Goal: Task Accomplishment & Management: Use online tool/utility

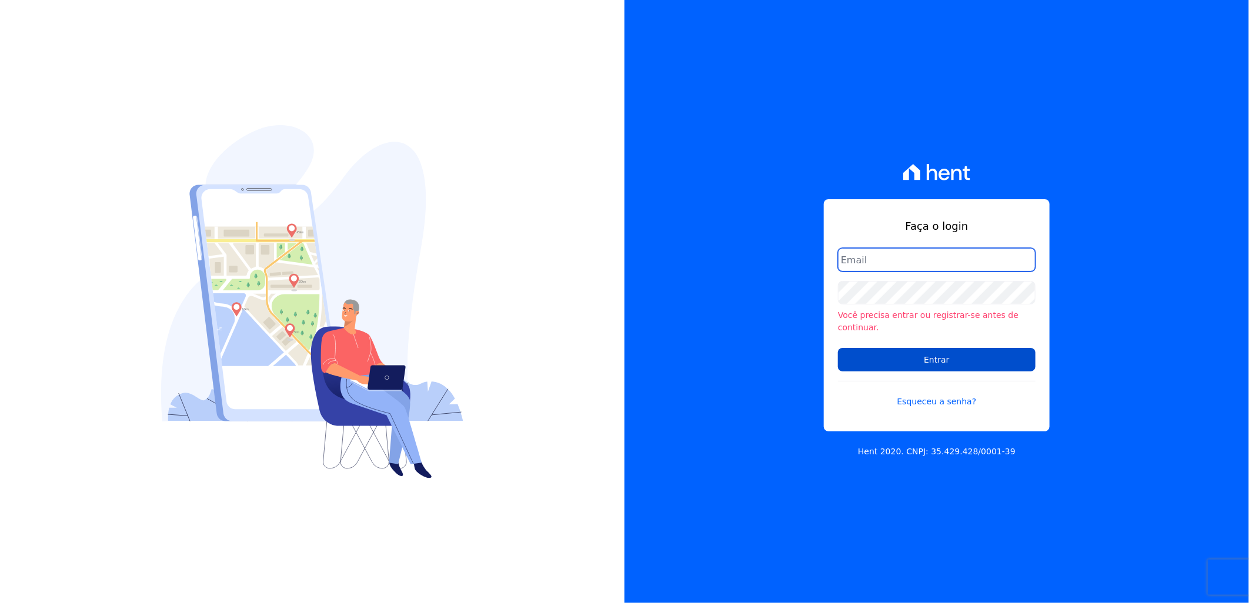
type input "artur@fontouraengenharia.com.br"
click at [958, 354] on input "Entrar" at bounding box center [937, 360] width 198 height 24
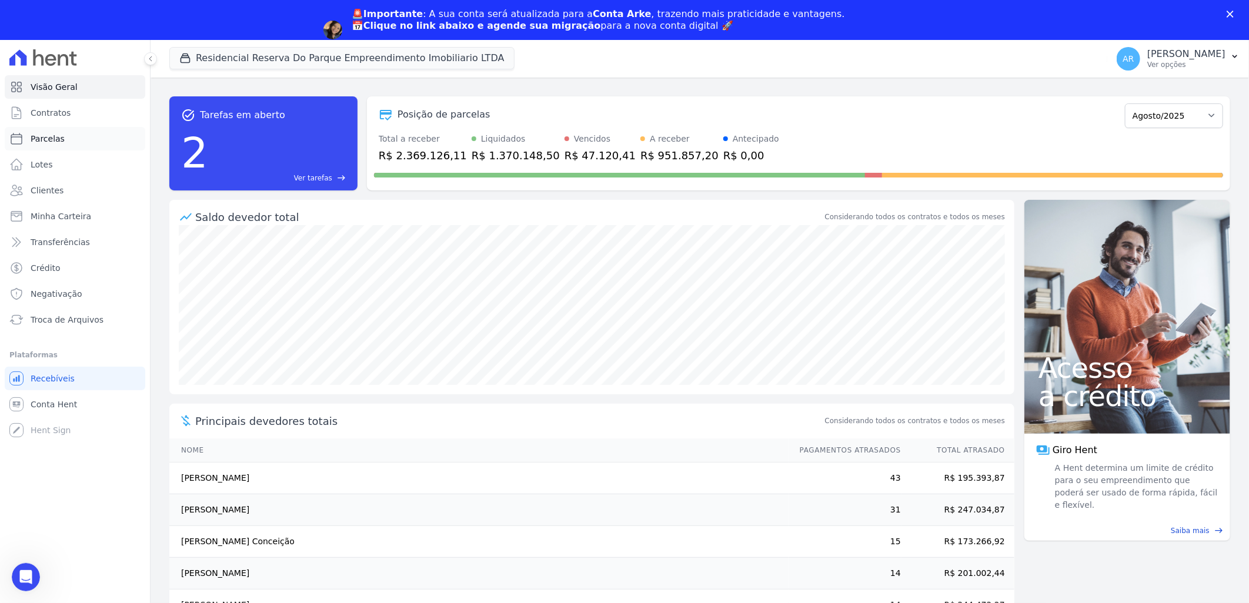
click at [68, 136] on link "Parcelas" at bounding box center [75, 139] width 141 height 24
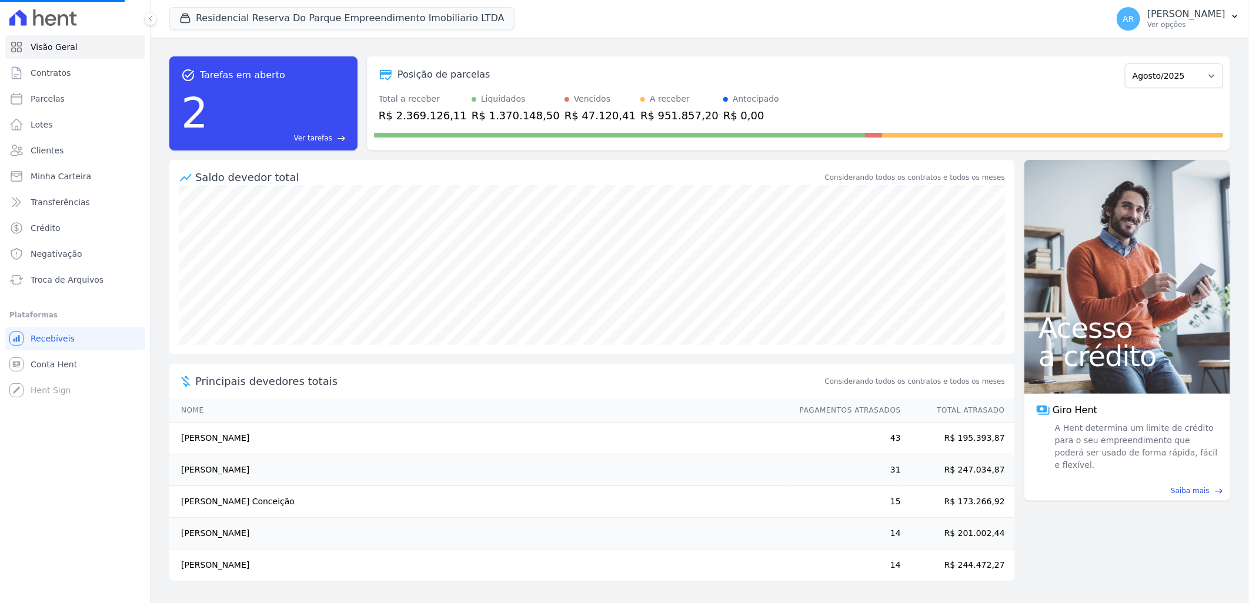
select select
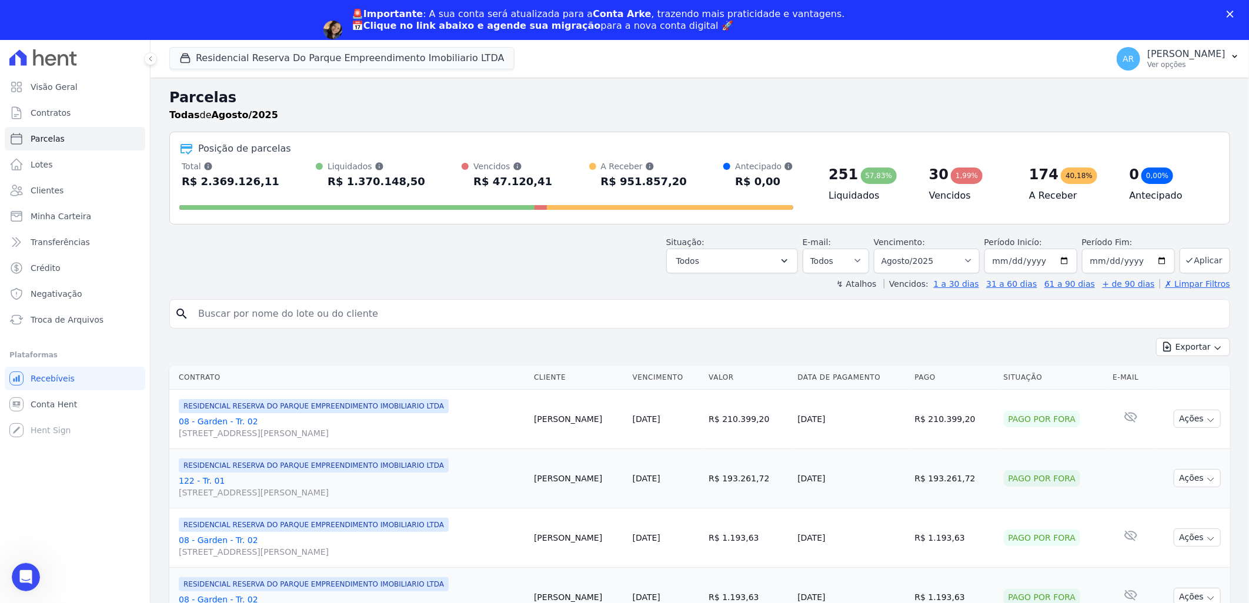
click at [340, 318] on input "search" at bounding box center [708, 314] width 1034 height 24
type input "[PERSON_NAME]"
select select
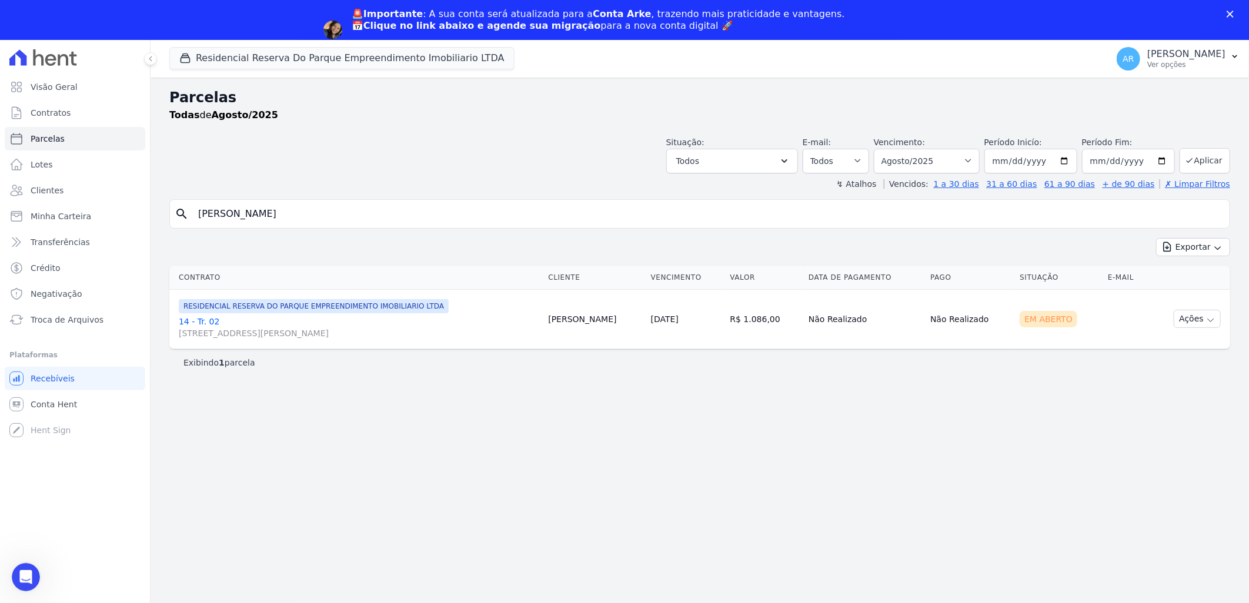
click at [195, 322] on link "14 - Tr. 02 [STREET_ADDRESS][PERSON_NAME]" at bounding box center [359, 328] width 360 height 24
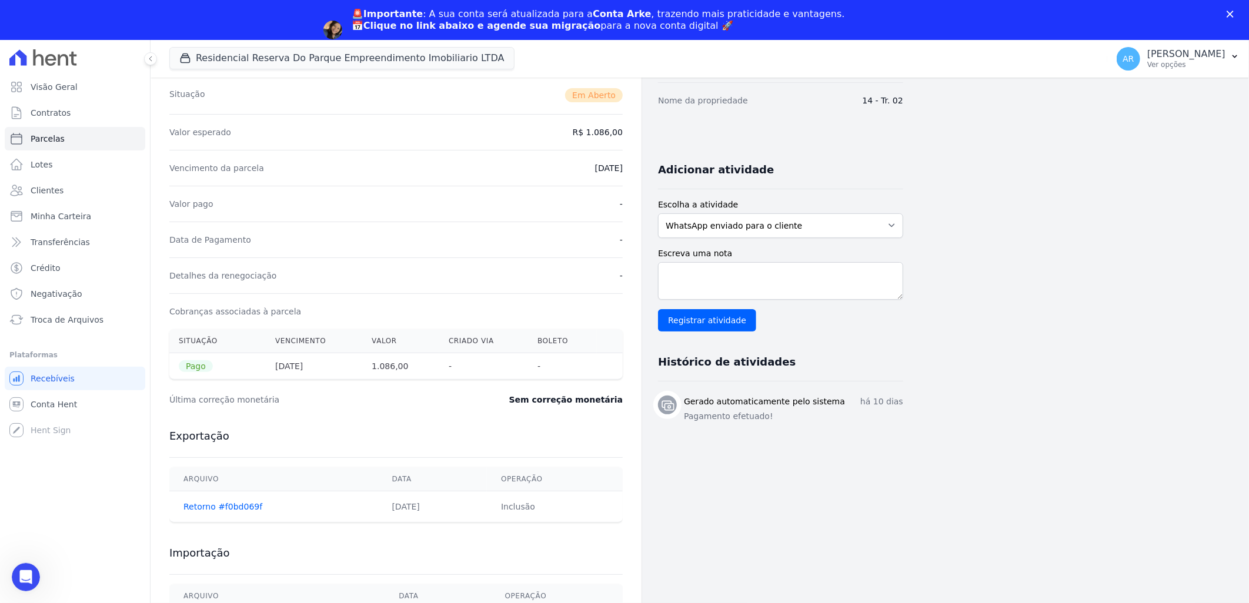
scroll to position [203, 0]
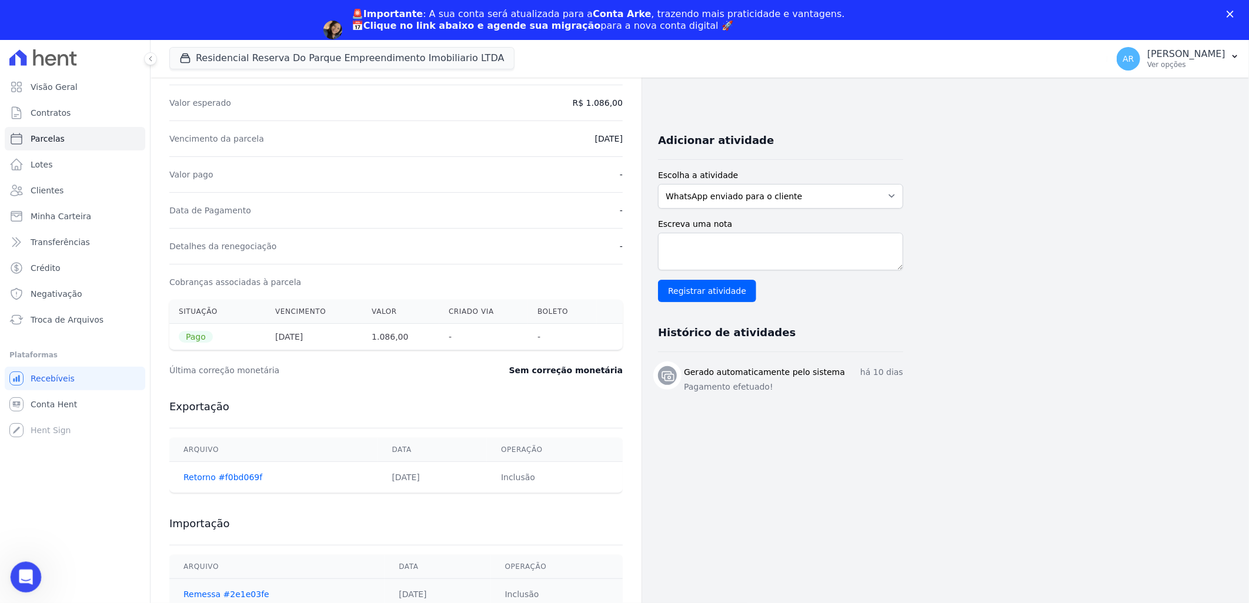
click at [29, 572] on icon "Abertura do Messenger da Intercom" at bounding box center [24, 575] width 19 height 19
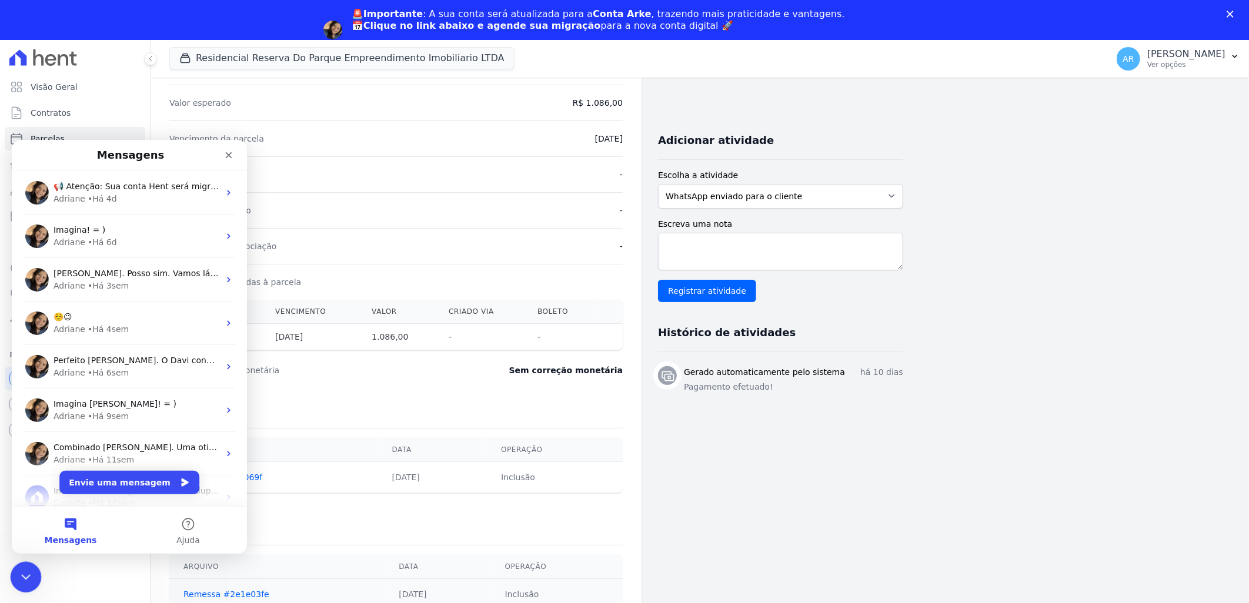
scroll to position [0, 0]
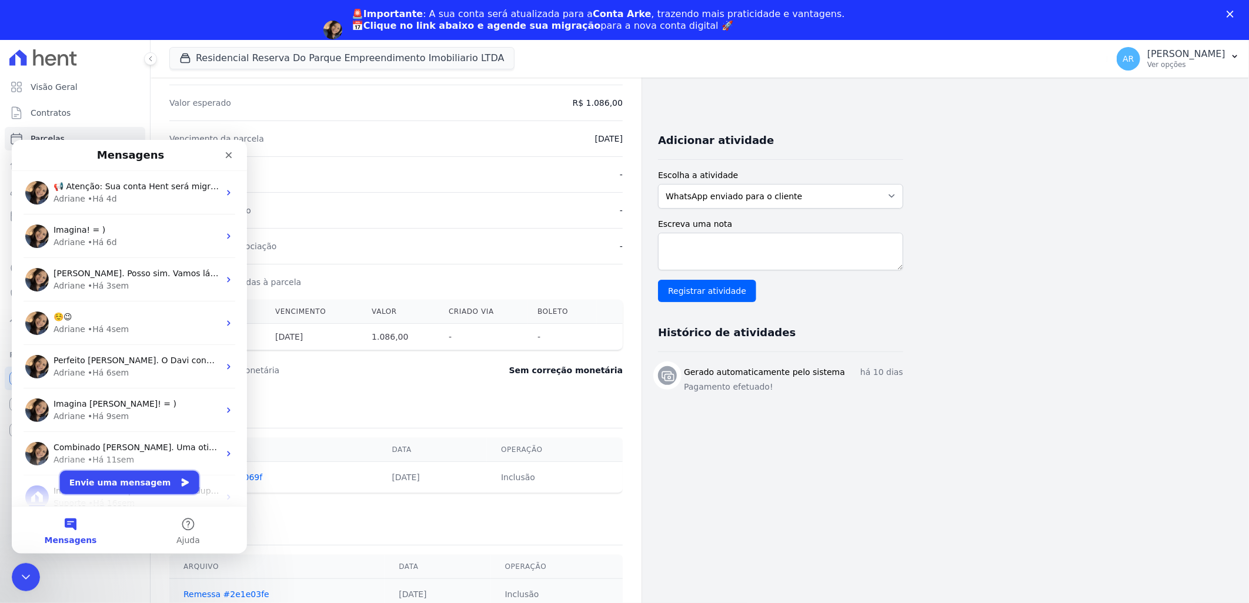
click at [136, 479] on button "Envie uma mensagem" at bounding box center [129, 483] width 139 height 24
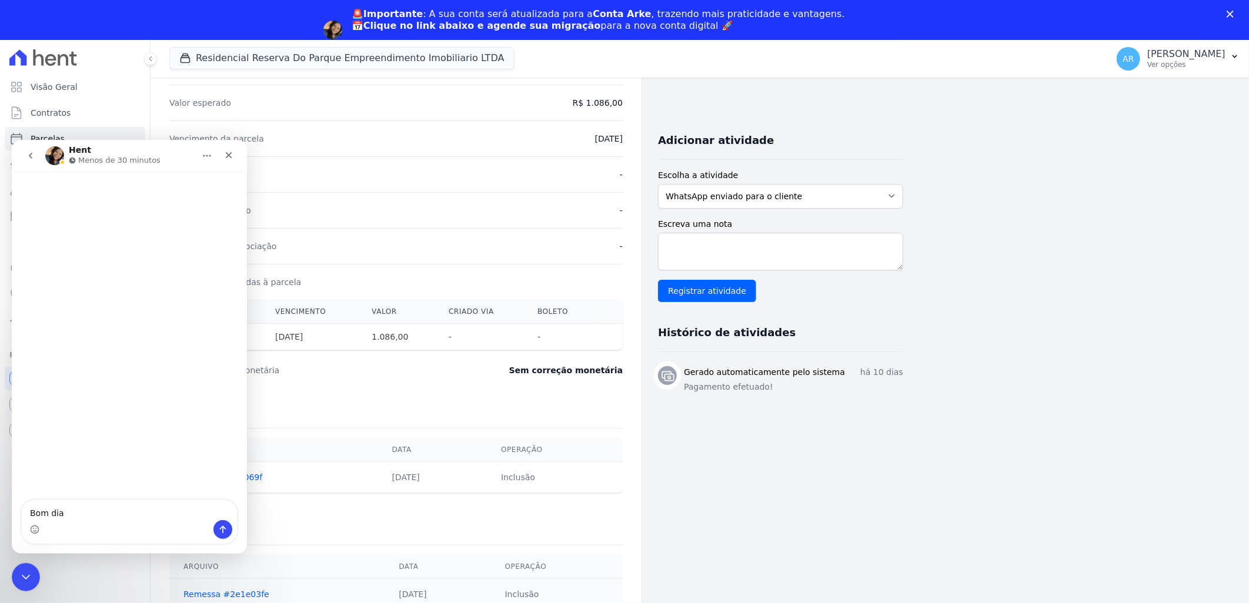
type textarea "Bom dia"
type textarea "Ma"
type textarea "Mais uma cliente que pagou e não veio a baixa"
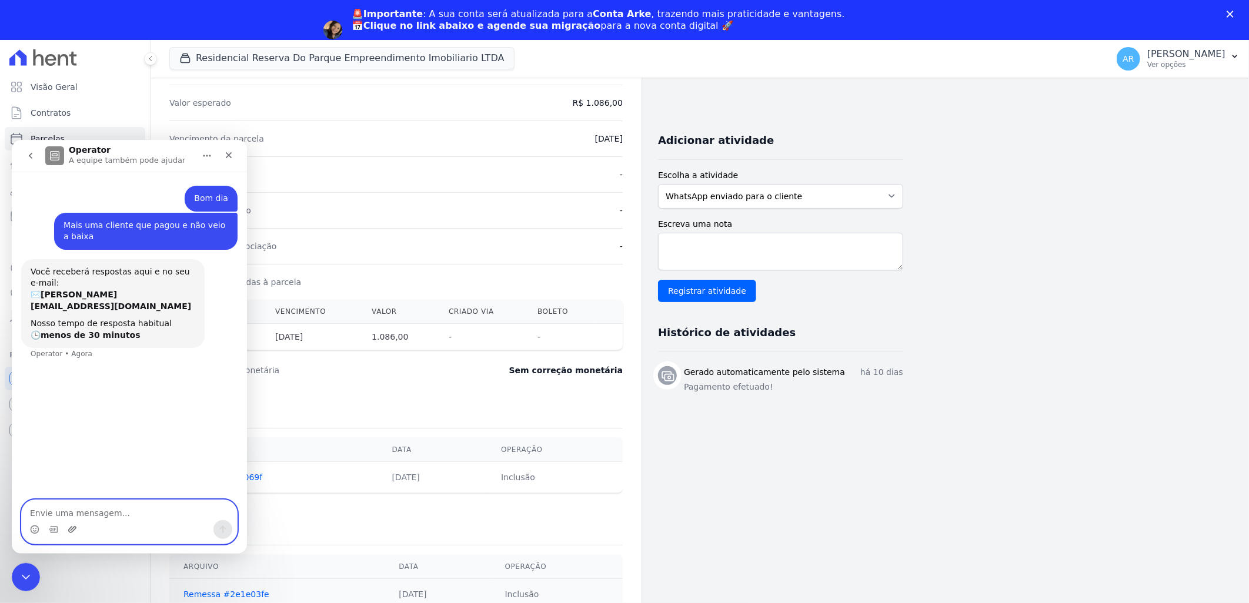
click at [72, 529] on icon "Upload do anexo" at bounding box center [72, 529] width 9 height 9
click at [153, 519] on textarea "Envie uma mensagem..." at bounding box center [129, 510] width 215 height 20
drag, startPoint x: 63, startPoint y: 506, endPoint x: 29, endPoint y: 496, distance: 35.0
click at [29, 496] on div "Bom dia [PERSON_NAME] • Há 1min Mais uma cliente que pagou e não veio a baixa […" at bounding box center [129, 362] width 235 height 382
paste textarea "[PERSON_NAME]"
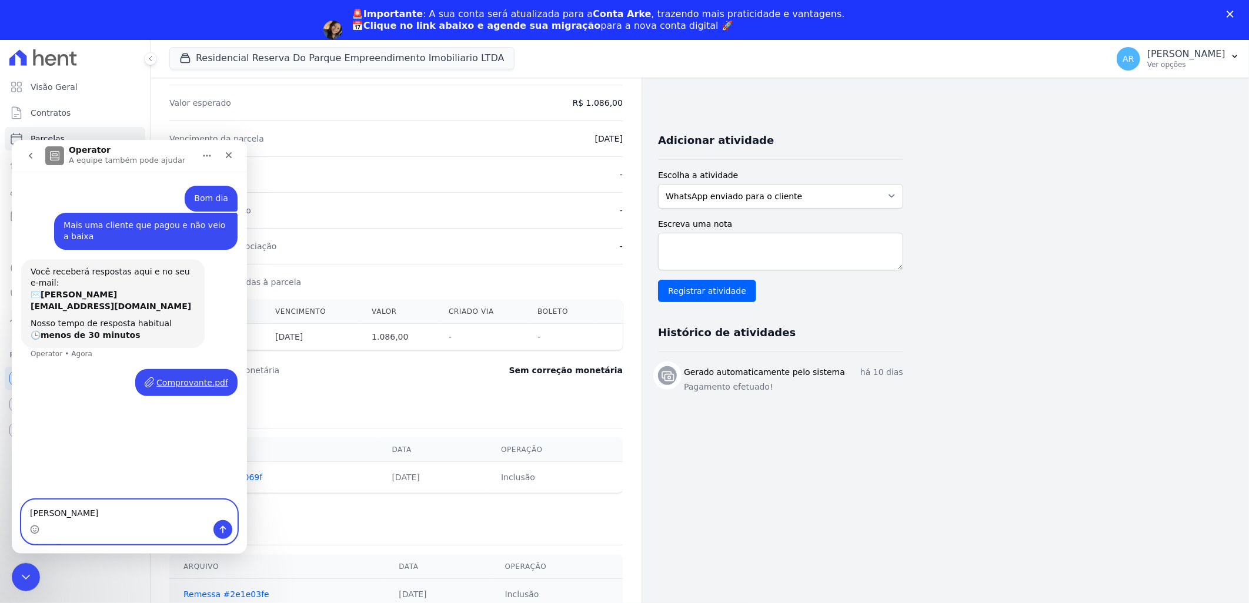
type textarea "[PERSON_NAME]"
type textarea "p"
type textarea "Pagou em 15/08"
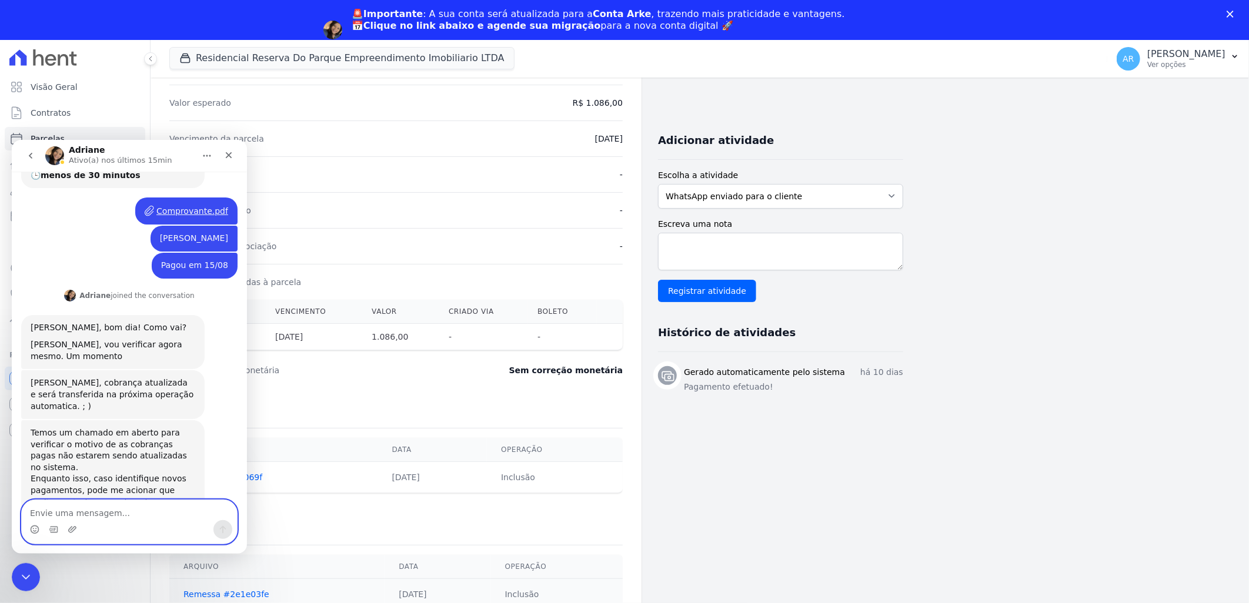
scroll to position [165, 0]
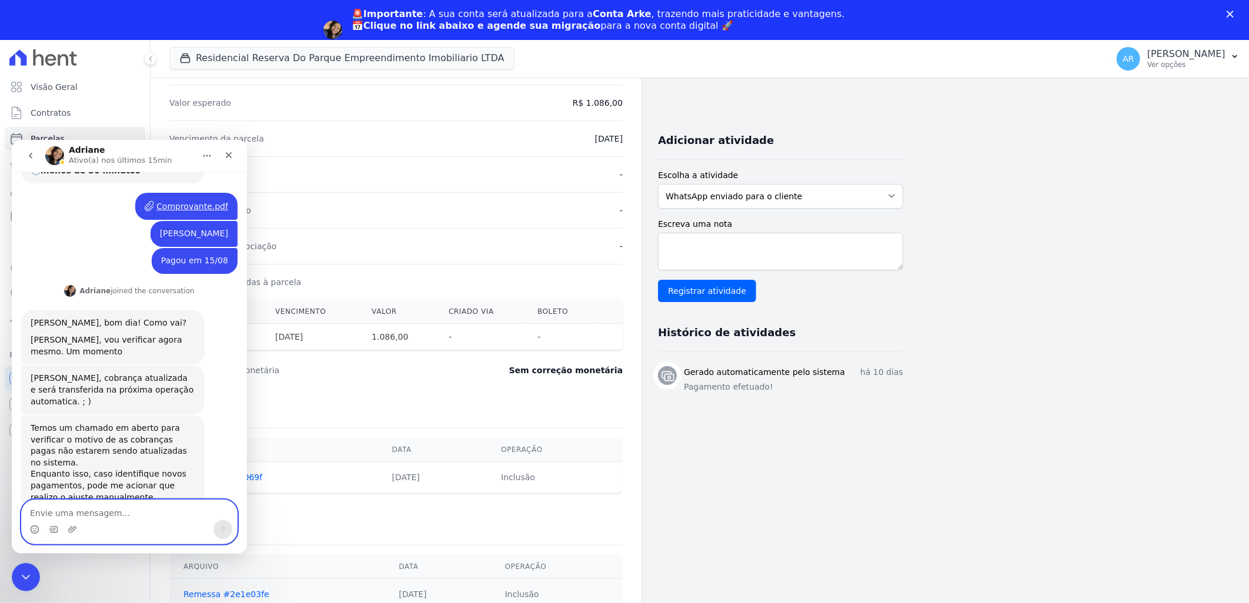
click at [91, 518] on textarea "Envie uma mensagem..." at bounding box center [129, 510] width 215 height 20
type textarea "Obrigada!"
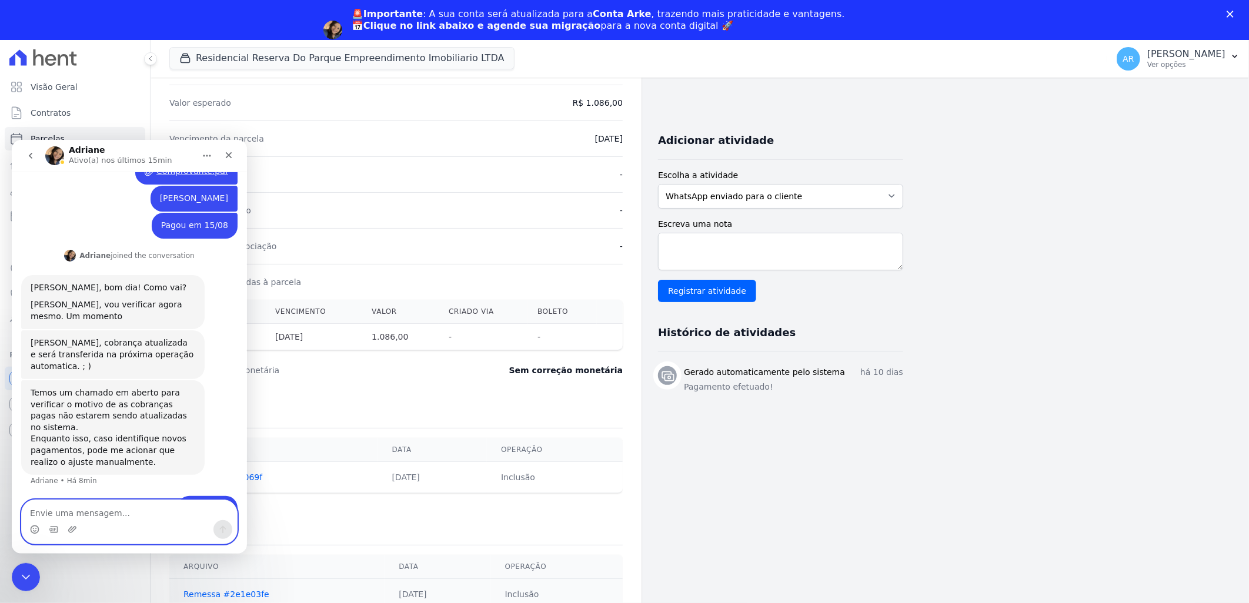
scroll to position [199, 0]
click at [341, 201] on div "Data de Pagamento -" at bounding box center [395, 210] width 453 height 36
click at [234, 152] on div "Fechar" at bounding box center [228, 154] width 21 height 21
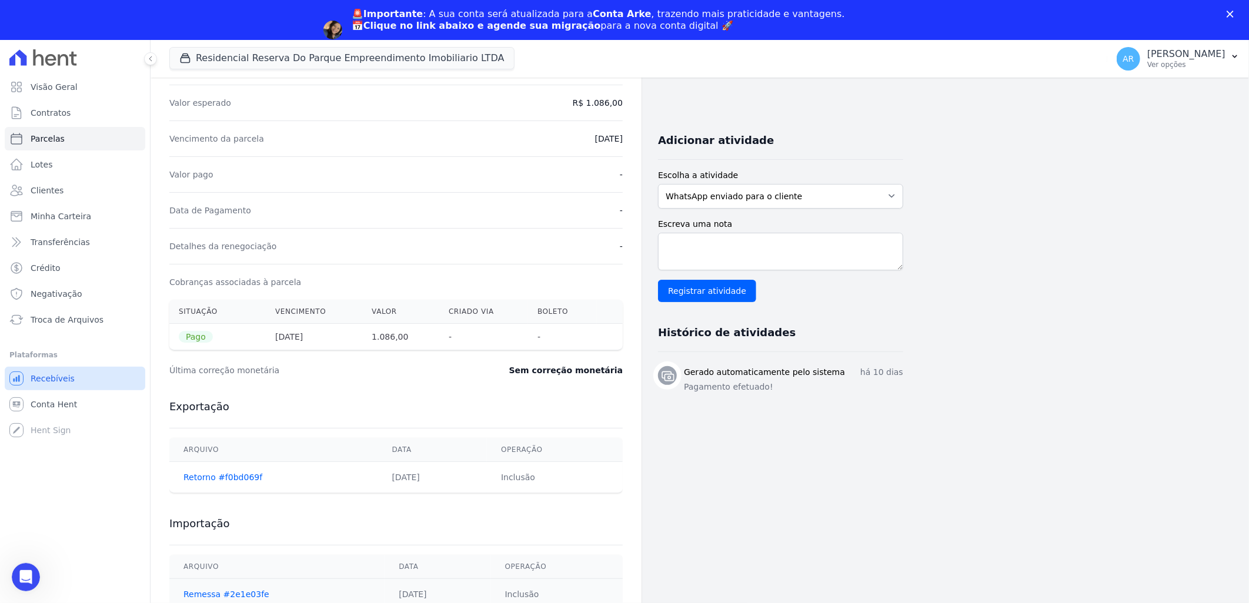
click at [62, 376] on span "Recebíveis" at bounding box center [53, 379] width 44 height 12
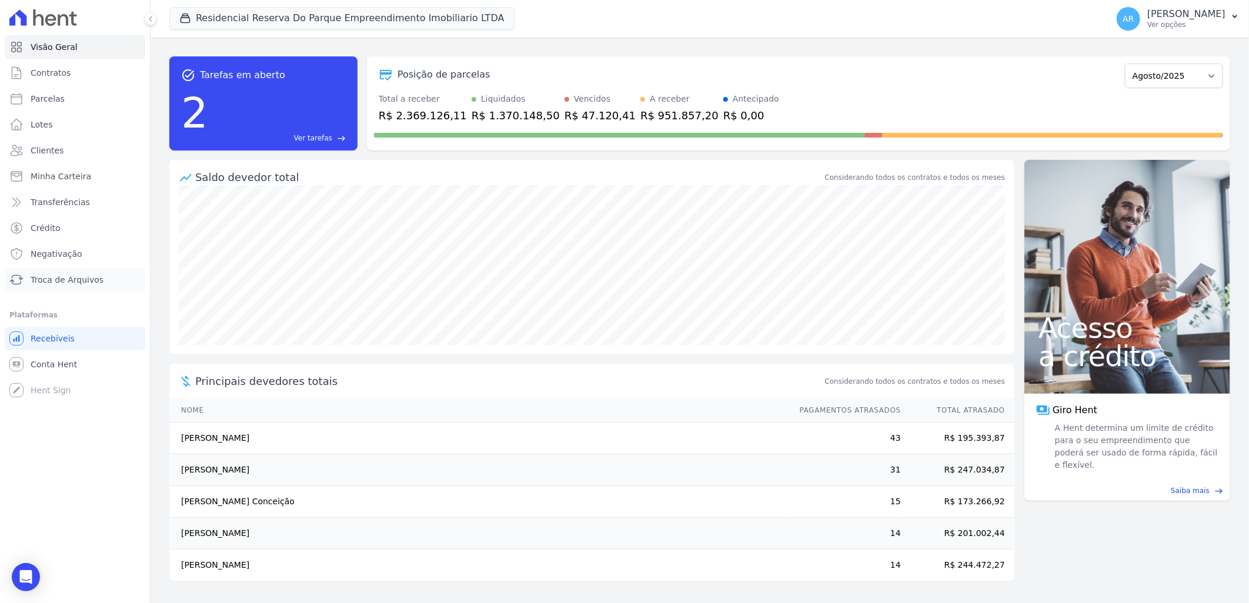
click at [73, 278] on span "Troca de Arquivos" at bounding box center [67, 280] width 73 height 12
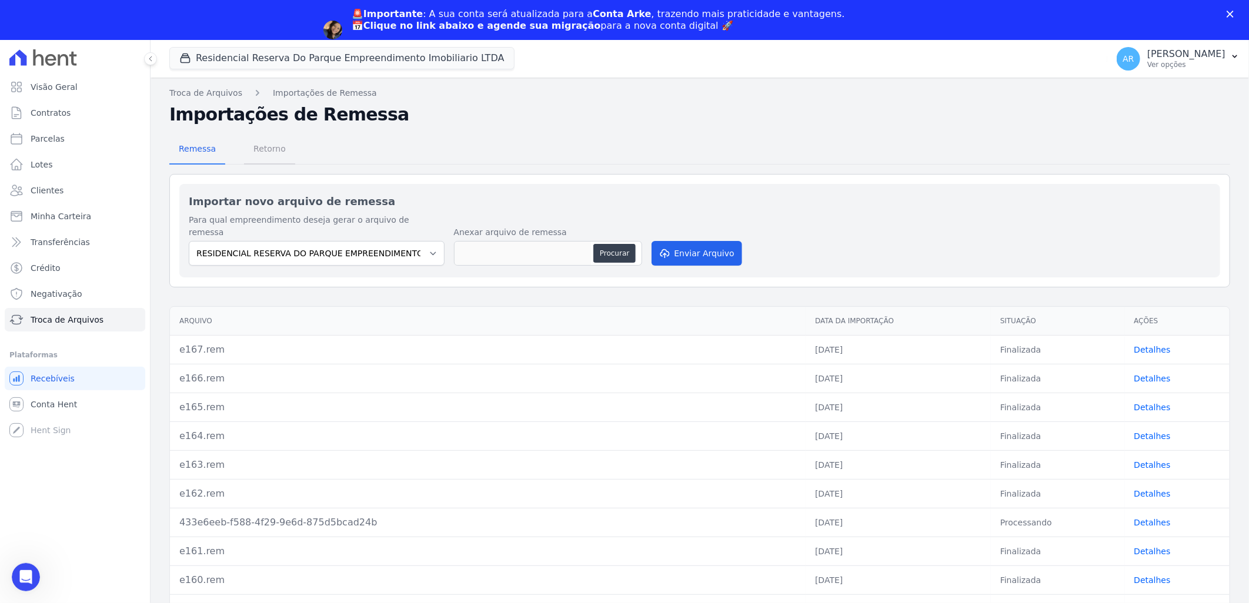
click at [263, 148] on span "Retorno" at bounding box center [269, 149] width 46 height 24
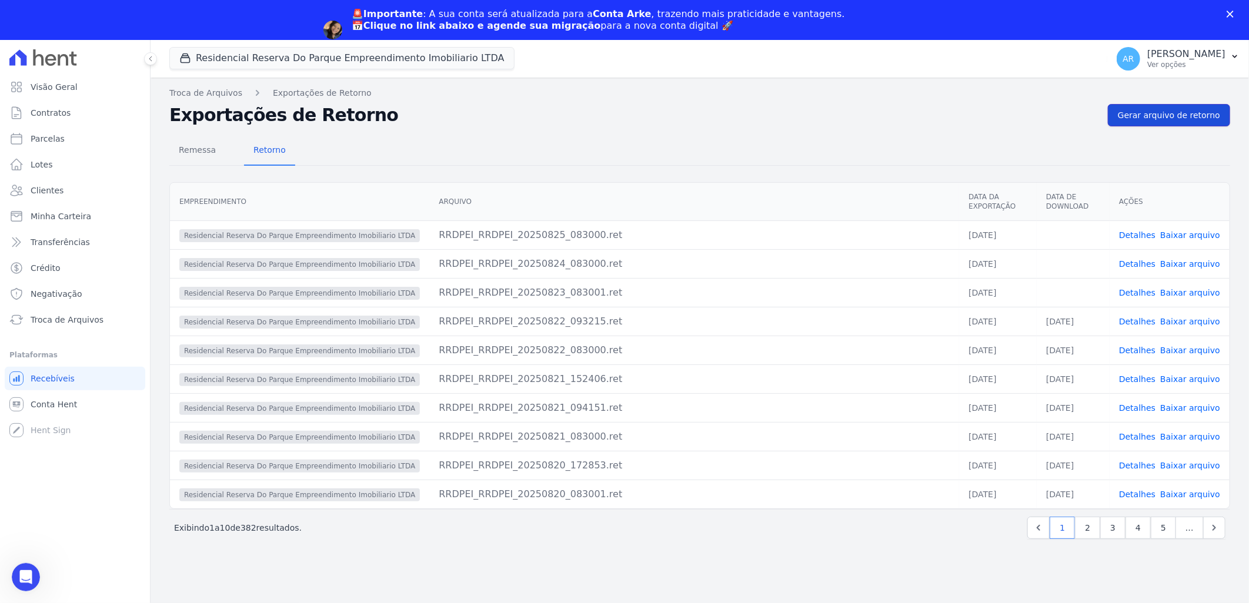
click at [1162, 112] on span "Gerar arquivo de retorno" at bounding box center [1169, 115] width 102 height 12
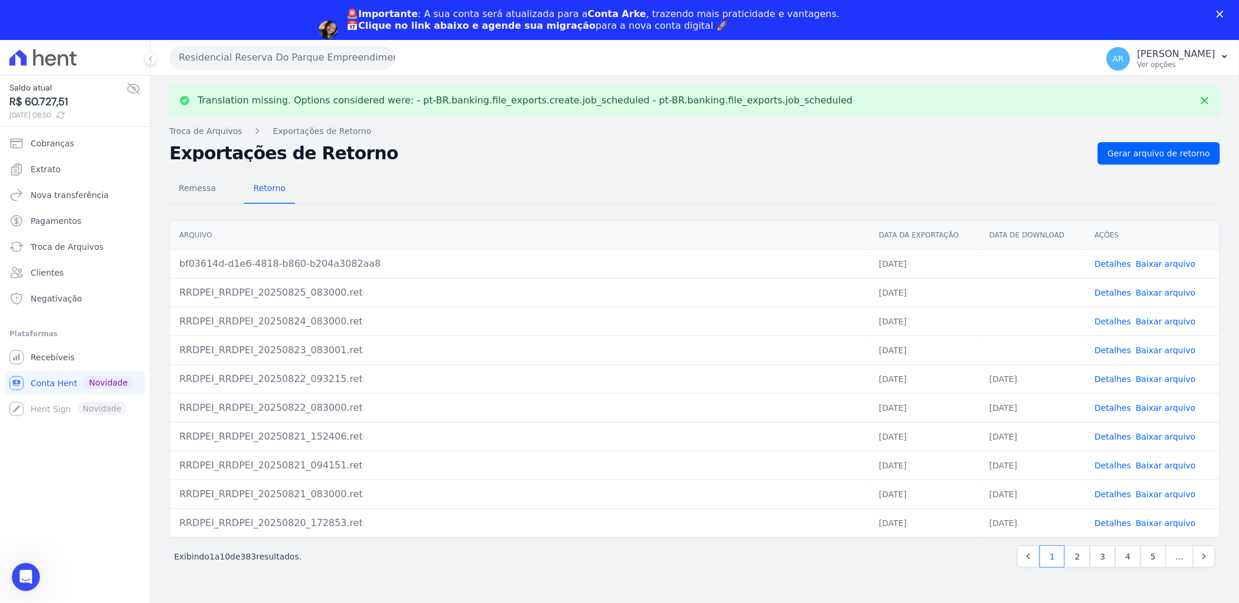
click at [1172, 350] on link "Baixar arquivo" at bounding box center [1166, 350] width 60 height 9
click at [1167, 319] on link "Baixar arquivo" at bounding box center [1166, 321] width 60 height 9
click at [1169, 290] on link "Baixar arquivo" at bounding box center [1166, 292] width 60 height 9
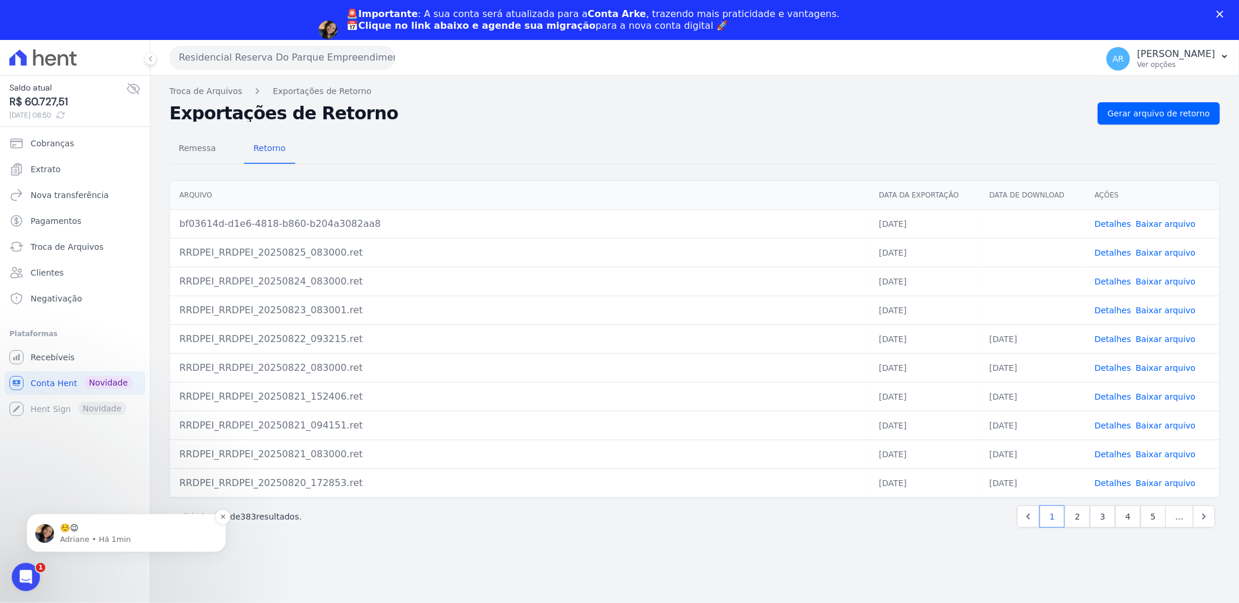
click at [114, 530] on p "☺️😉" at bounding box center [136, 528] width 152 height 12
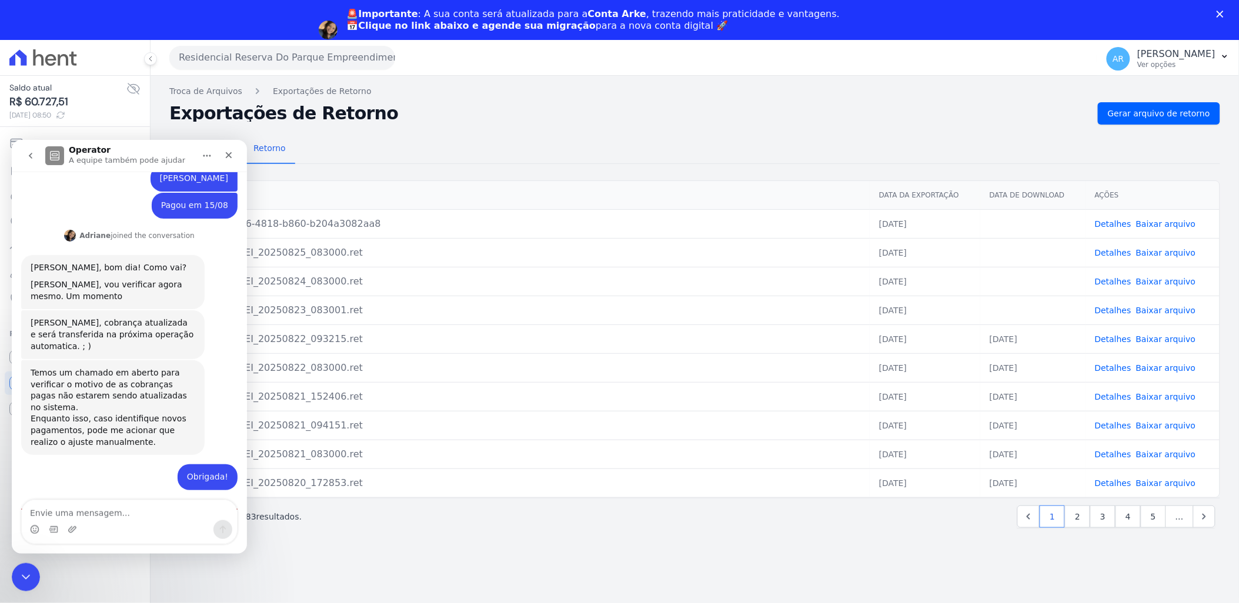
scroll to position [254, 0]
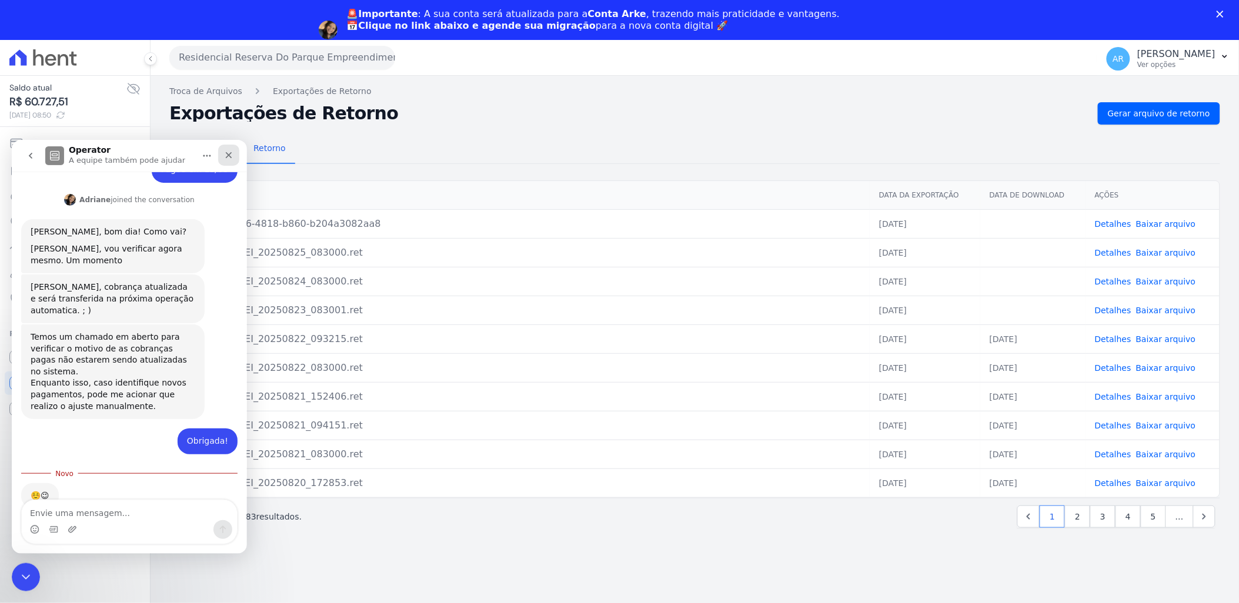
click at [228, 157] on icon "Fechar" at bounding box center [228, 154] width 9 height 9
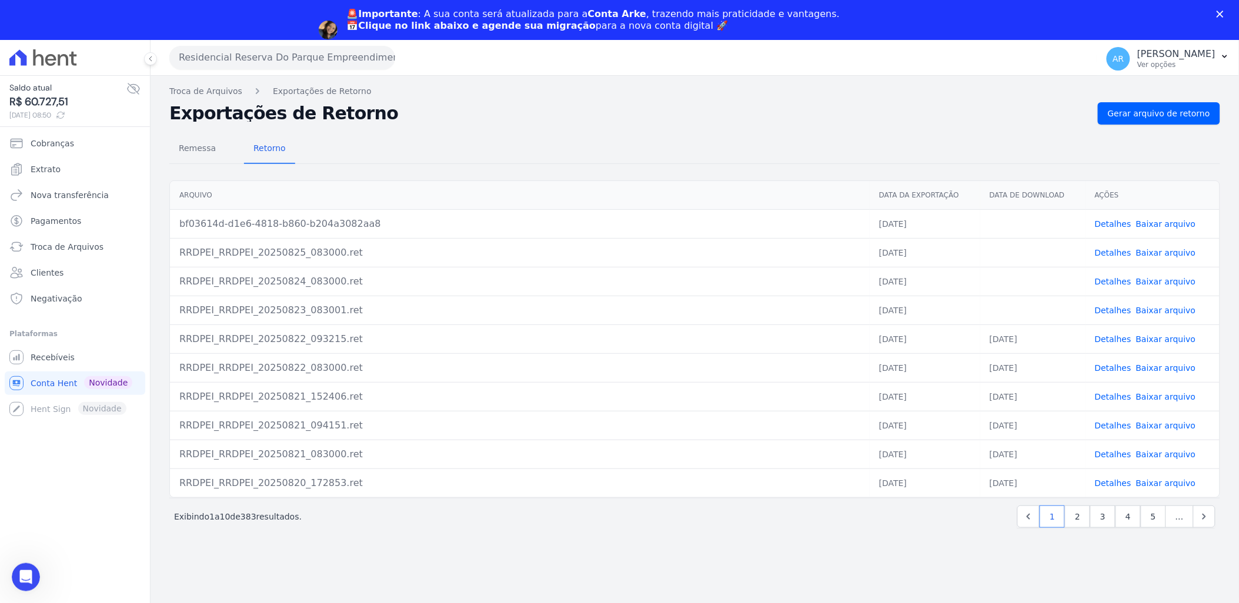
scroll to position [234, 0]
click at [1171, 226] on link "Baixar arquivo" at bounding box center [1166, 223] width 60 height 9
